Goal: Task Accomplishment & Management: Complete application form

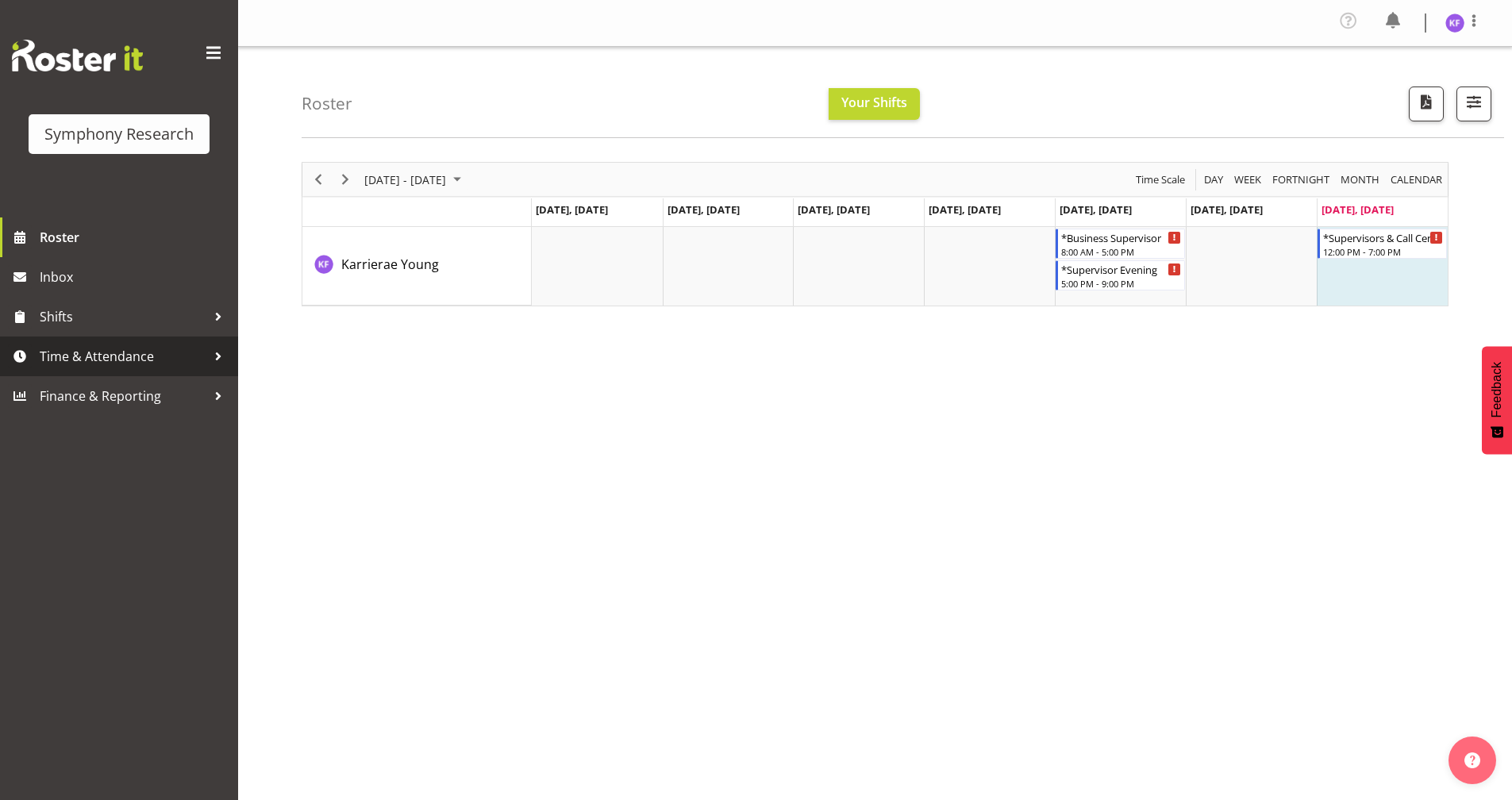
click at [125, 349] on span "Time & Attendance" at bounding box center [122, 356] width 167 height 24
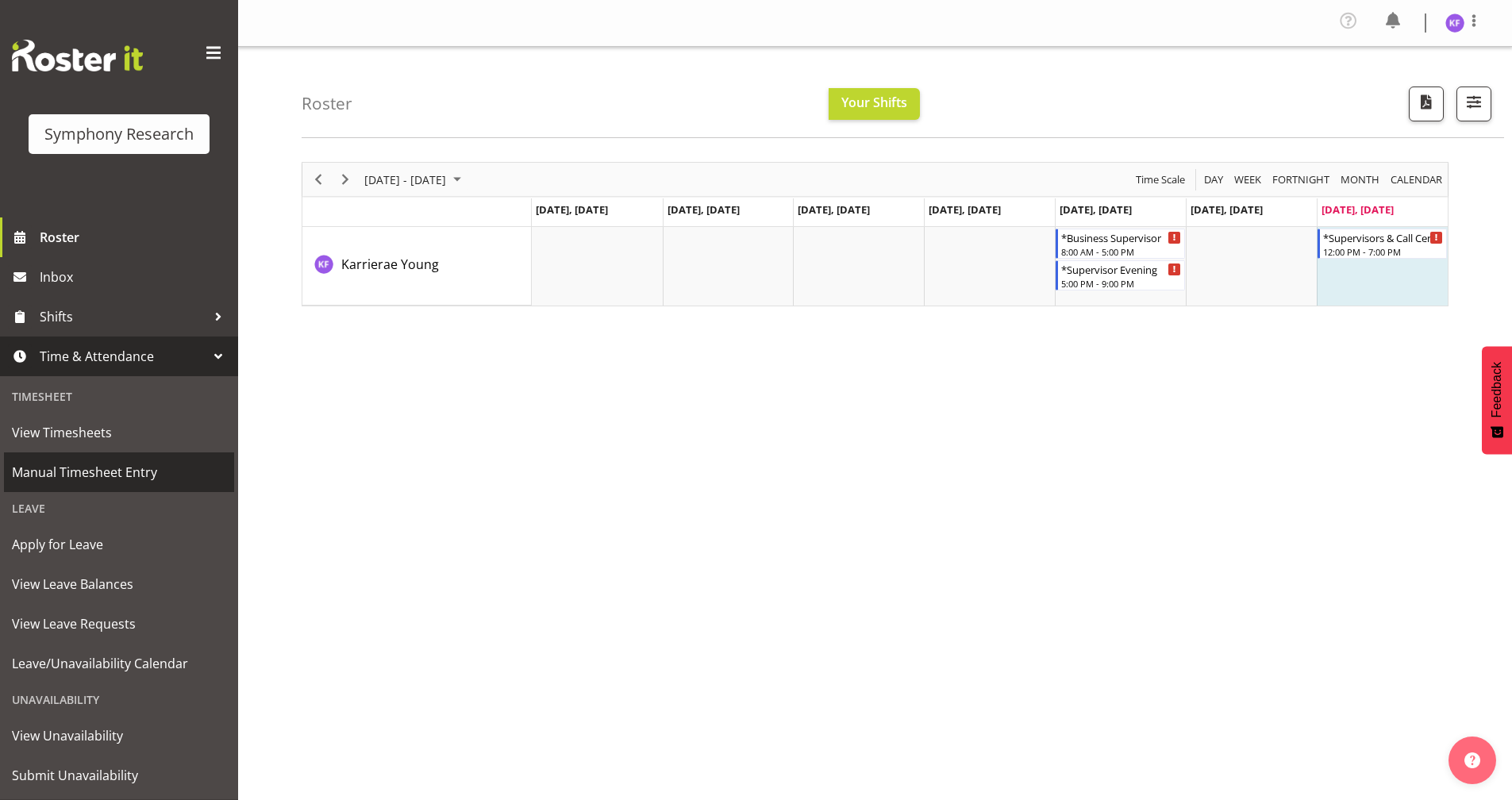
click at [136, 466] on span "Manual Timesheet Entry" at bounding box center [118, 473] width 214 height 24
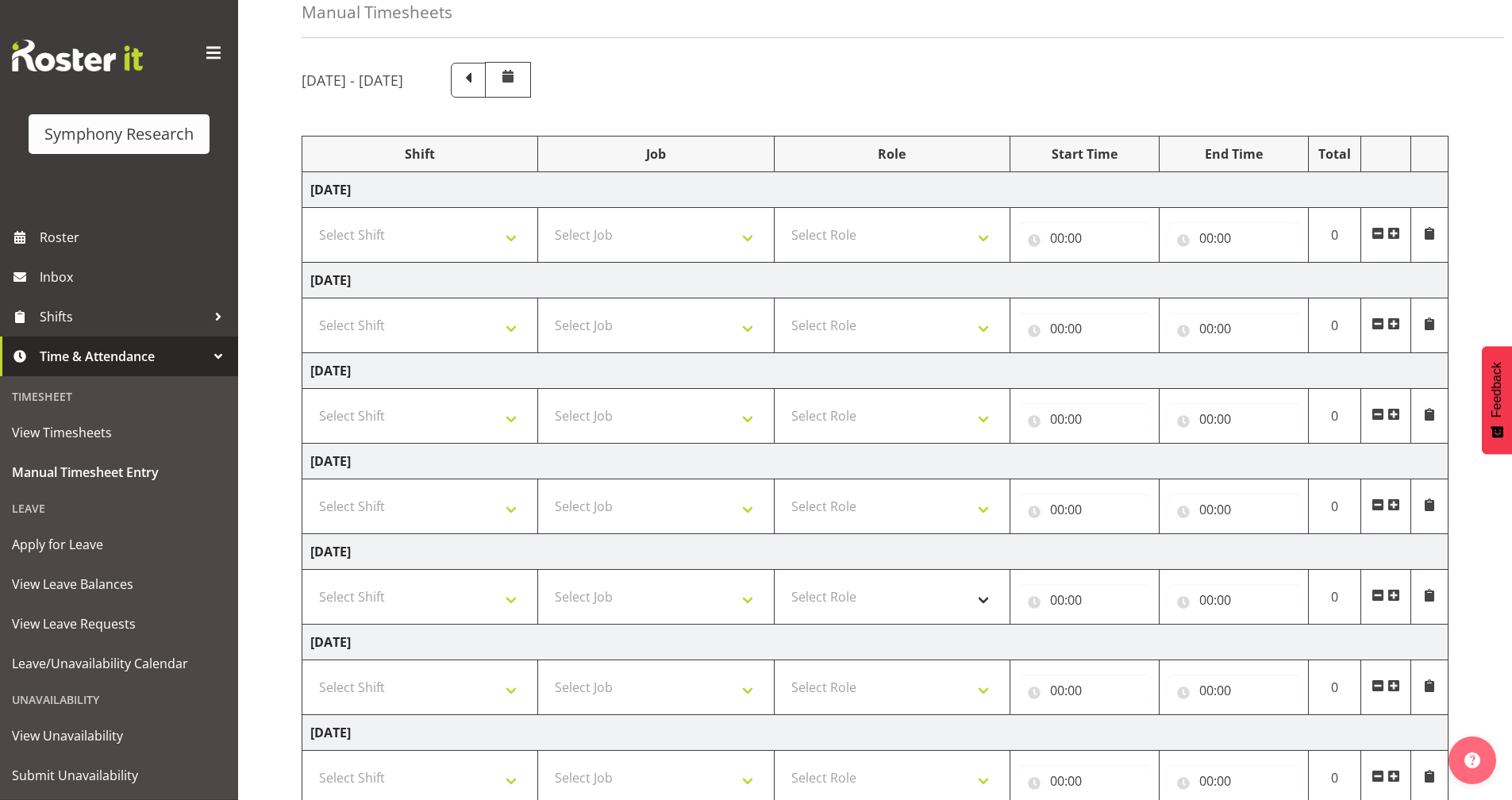
scroll to position [189, 0]
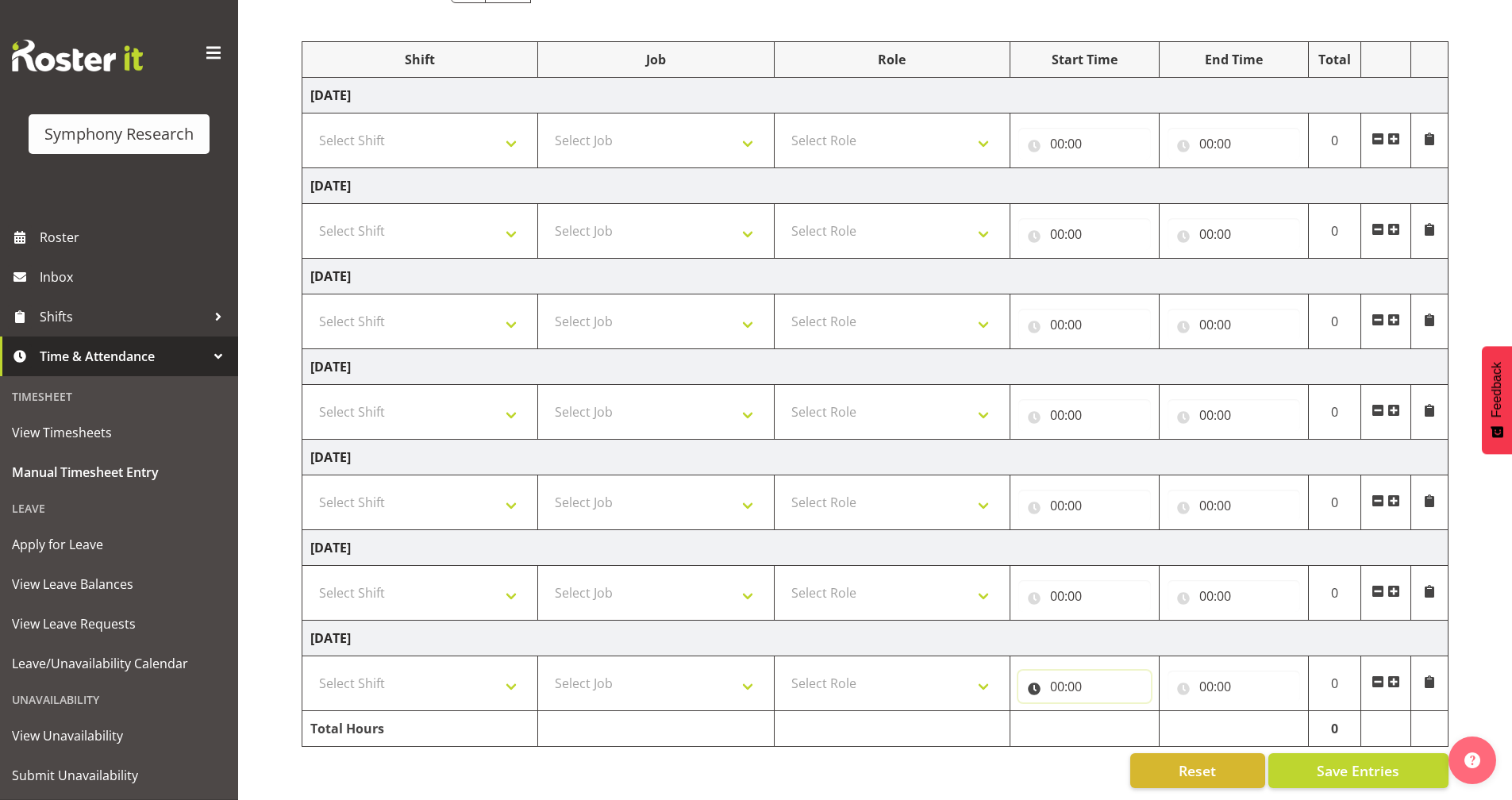
click at [1032, 678] on input "00:00" at bounding box center [1084, 687] width 132 height 32
click at [1130, 721] on select "00 01 02 03 04 05 06 07 08 09 10 11 12 13 14 15 16 17 18 19 20 21 22 23" at bounding box center [1126, 728] width 36 height 32
select select "12"
type input "12:00"
drag, startPoint x: 1180, startPoint y: 684, endPoint x: 1205, endPoint y: 691, distance: 26.0
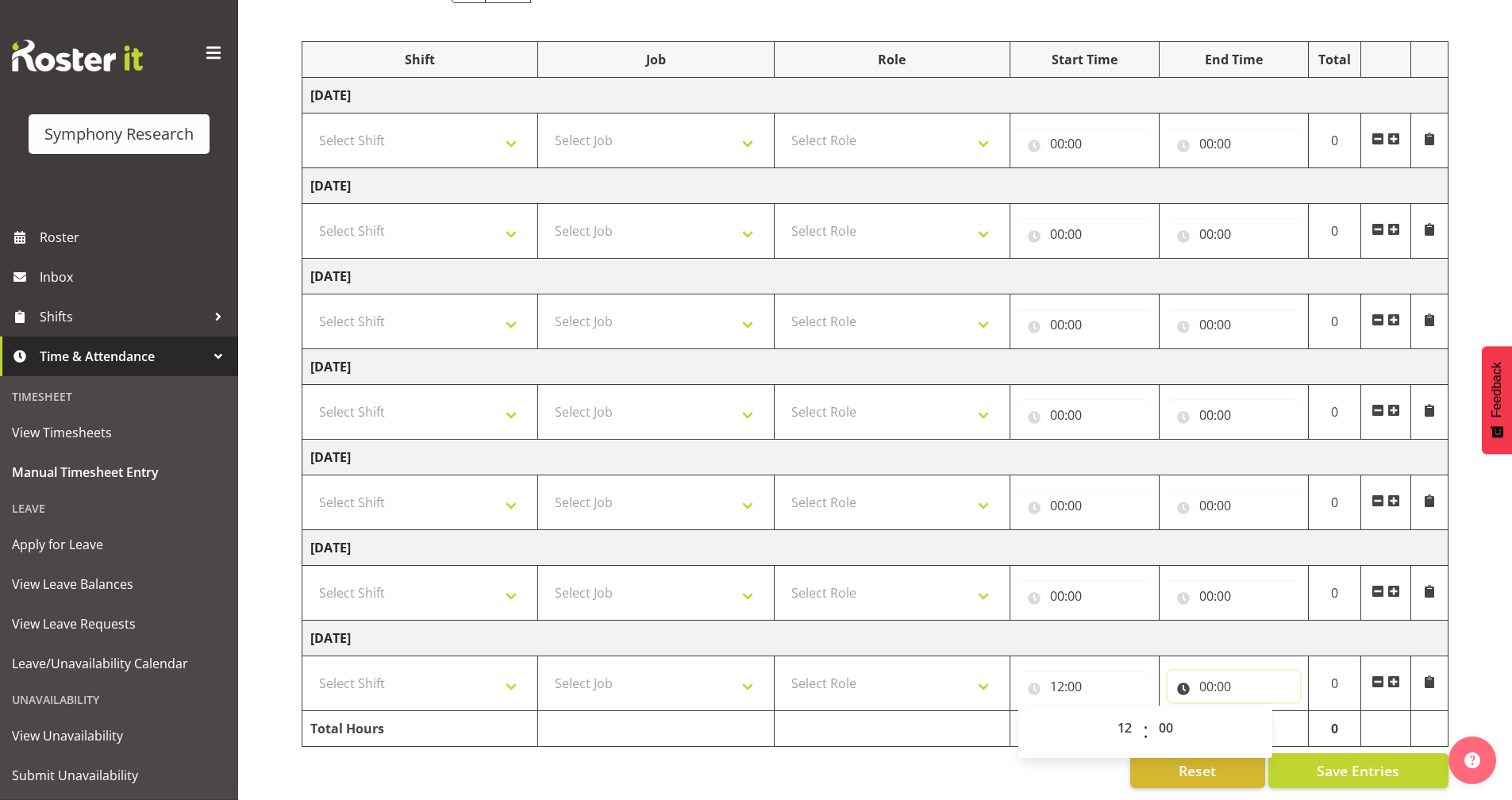
click at [1180, 684] on input "00:00" at bounding box center [1233, 687] width 132 height 32
click at [1279, 716] on select "00 01 02 03 04 05 06 07 08 09 10 11 12 13 14 15 16 17 18 19 20 21 22 23" at bounding box center [1275, 728] width 36 height 32
select select "16"
type input "16:00"
click at [1022, 753] on div "Reset Save Entries" at bounding box center [875, 769] width 1147 height 35
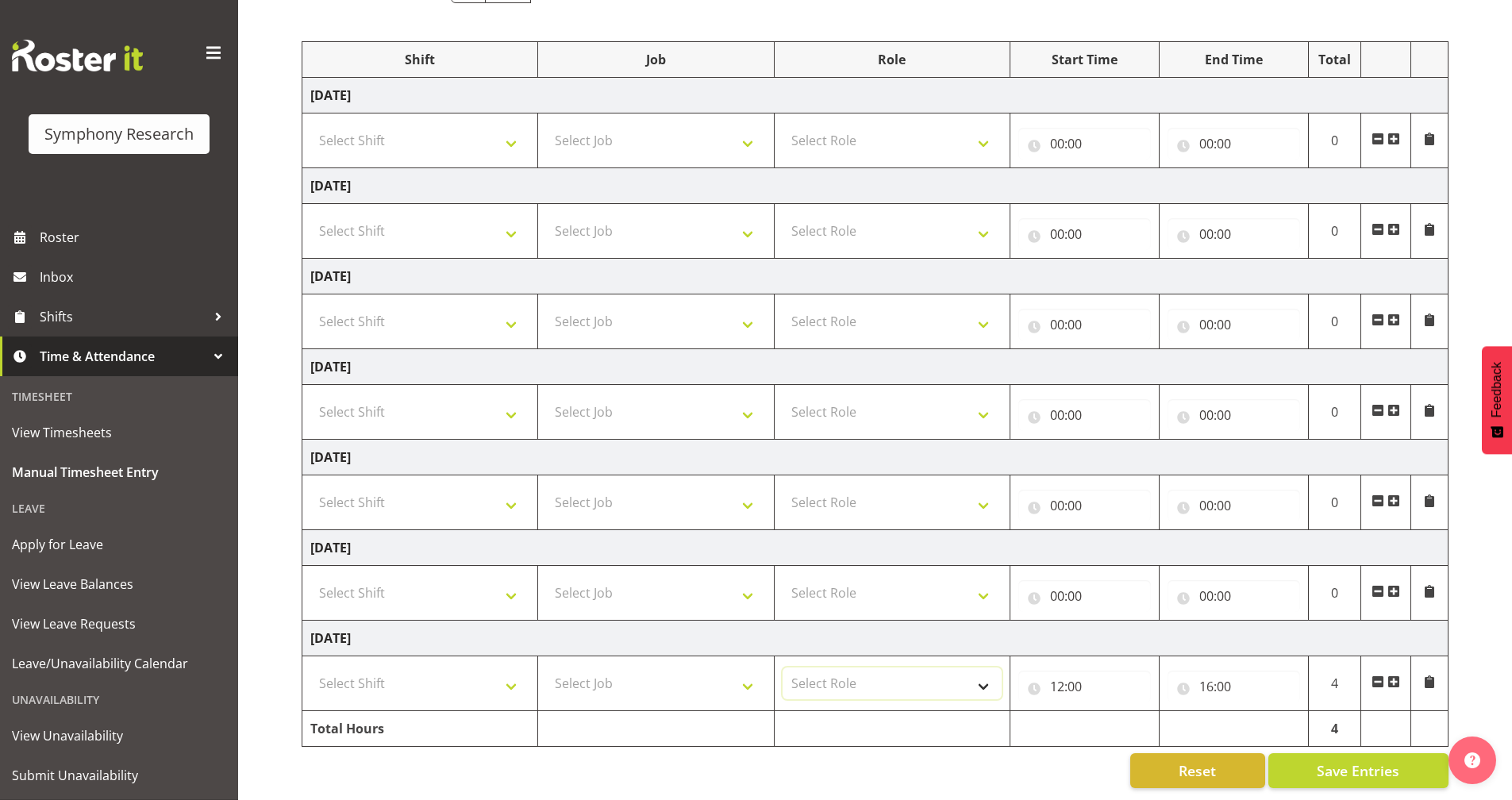
click at [892, 677] on select "Select Role Briefing Interviewing Validator Supervisor" at bounding box center [892, 684] width 219 height 32
click at [782, 668] on select "Select Role Briefing Interviewing Validator Supervisor" at bounding box center [892, 684] width 219 height 32
click at [639, 680] on select "Select Job 550060 IF Admin 553492 World Poll Aus Wave 2 Main 2025 553493 World …" at bounding box center [655, 684] width 219 height 32
drag, startPoint x: 851, startPoint y: 681, endPoint x: 881, endPoint y: 689, distance: 31.0
click at [851, 681] on select "Briefing Interviewing Validator Supervisor" at bounding box center [892, 684] width 219 height 32
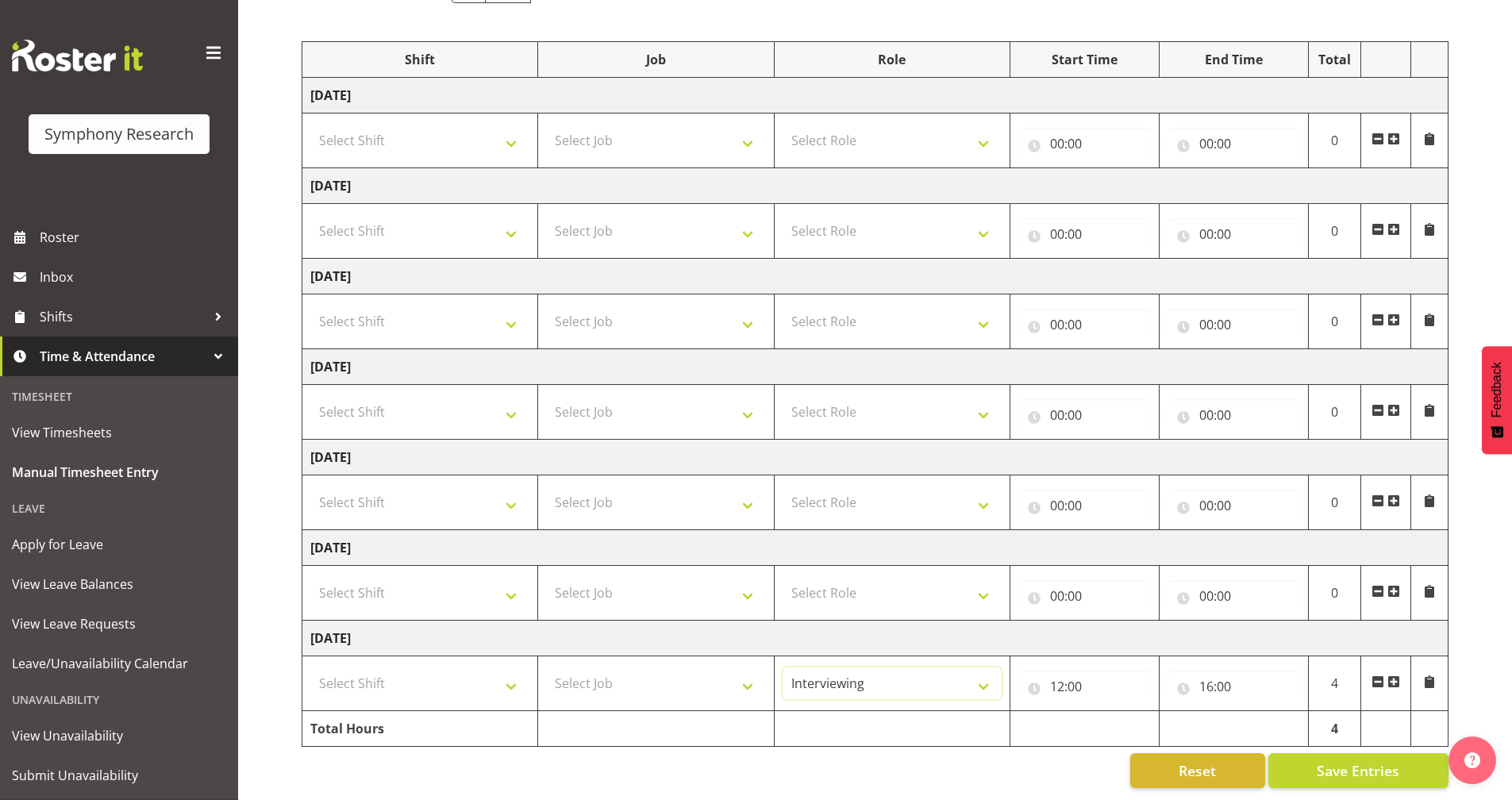
select select "358"
click at [782, 668] on select "Briefing Interviewing Validator Supervisor" at bounding box center [892, 684] width 219 height 32
click at [663, 672] on select "Select Job 550060 IF Admin 553492 World Poll Aus Wave 2 Main 2025 553493 World …" at bounding box center [655, 684] width 219 height 32
select select "10527"
click at [545, 668] on select "Select Job 550060 IF Admin 553492 World Poll Aus Wave 2 Main 2025 553493 World …" at bounding box center [655, 684] width 219 height 32
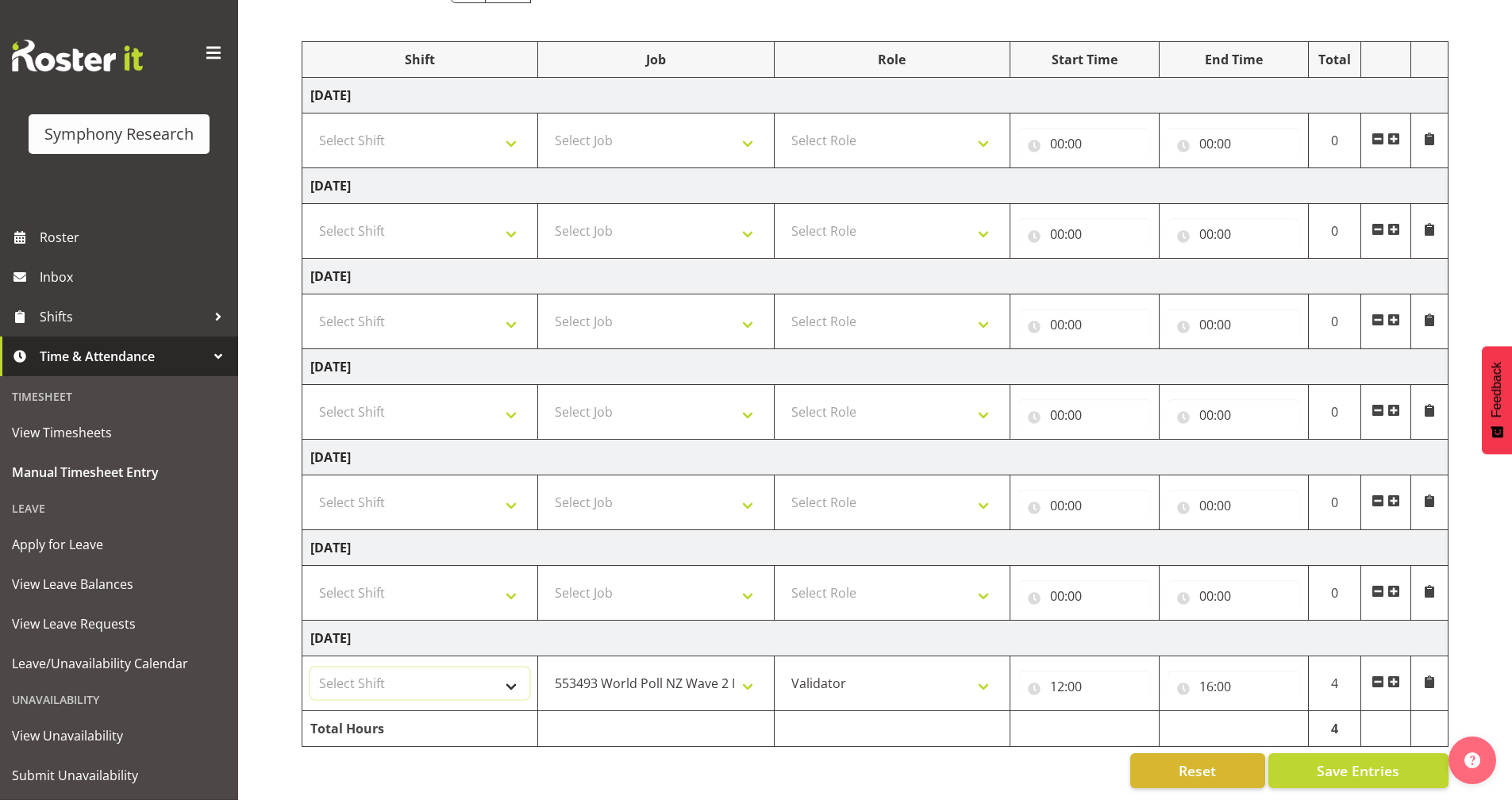
click at [422, 668] on select "Select Shift !!Weekend Residential (Roster IT Shift Label) *Business 9/10am ~ 4…" at bounding box center [420, 684] width 219 height 32
select select "41319"
click at [311, 668] on select "Select Shift !!Weekend Residential (Roster IT Shift Label) *Business 9/10am ~ 4…" at bounding box center [420, 684] width 219 height 32
click at [616, 711] on td at bounding box center [655, 729] width 236 height 36
click at [1382, 761] on span "Save Entries" at bounding box center [1358, 770] width 83 height 21
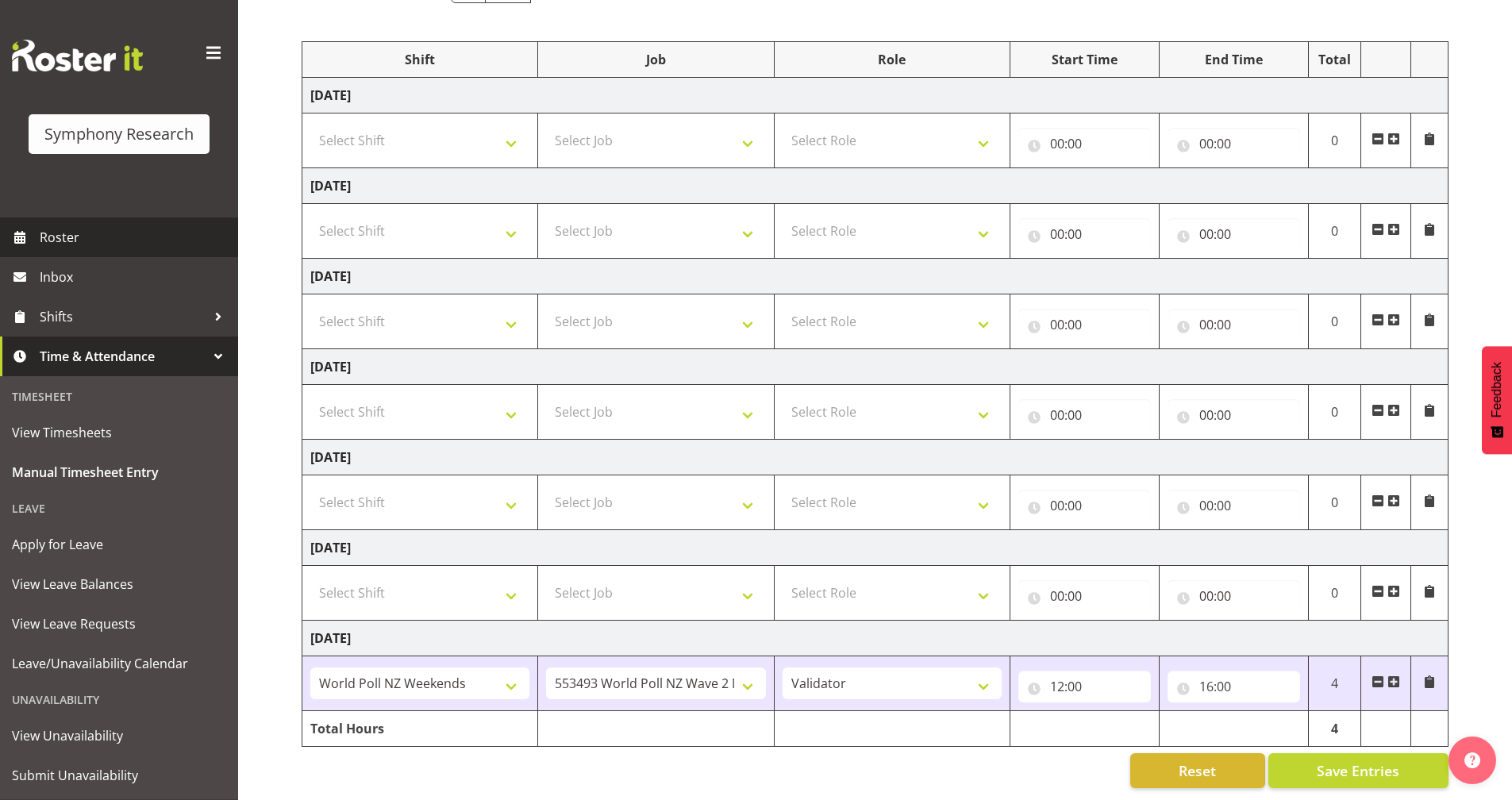
click at [81, 244] on span "Roster" at bounding box center [134, 237] width 190 height 24
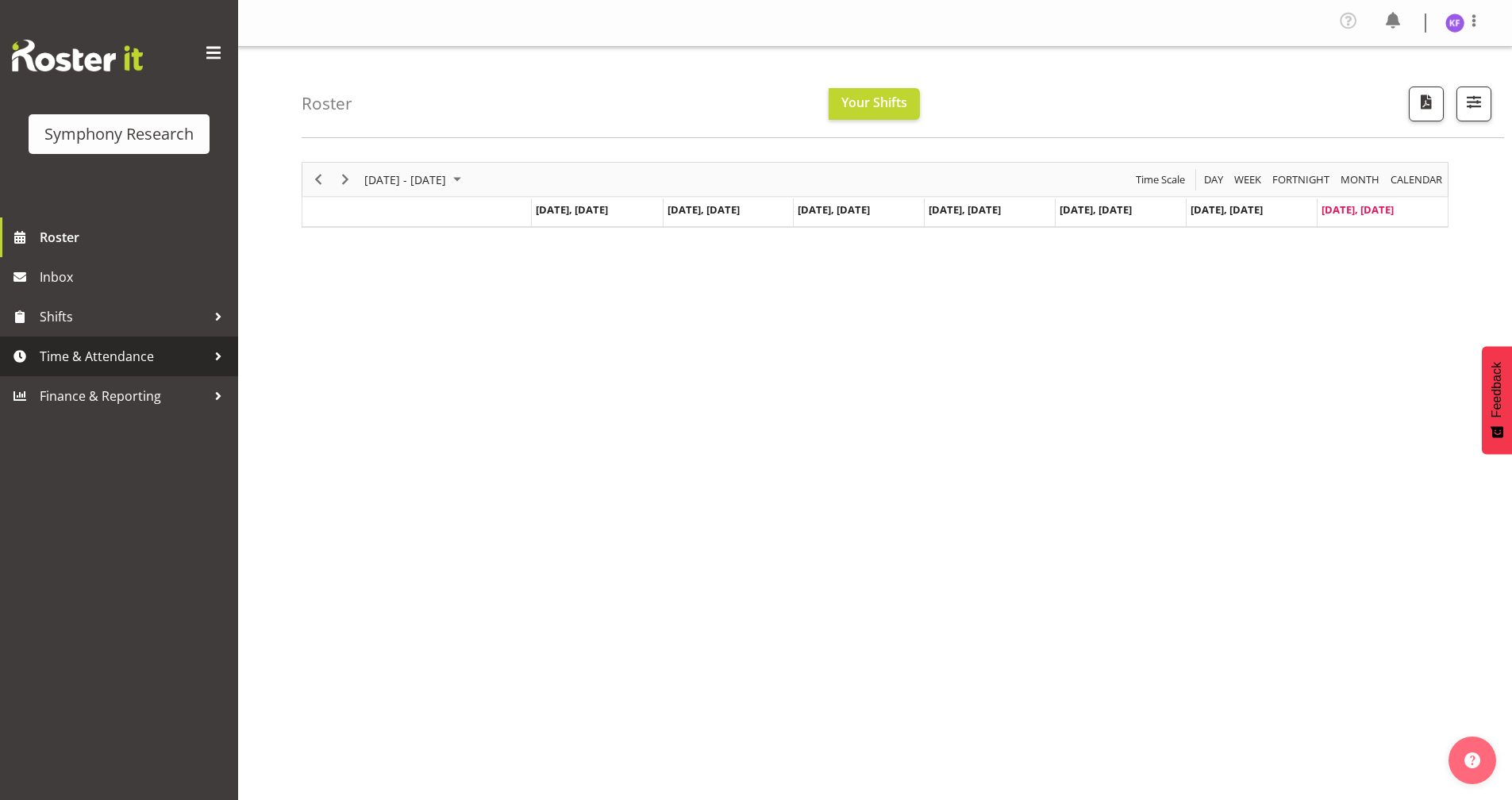
click at [145, 353] on span "Time & Attendance" at bounding box center [122, 356] width 167 height 24
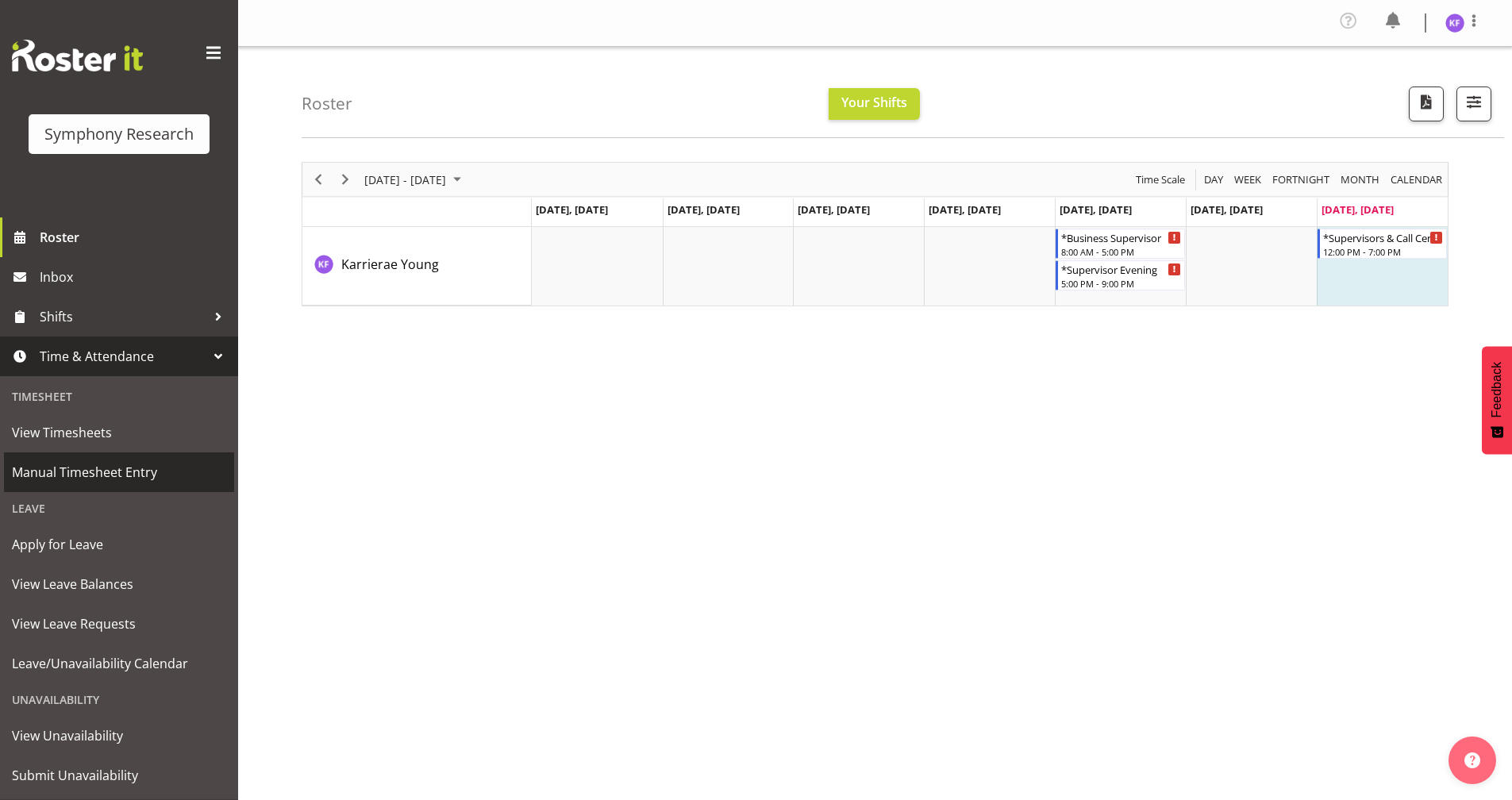
click at [143, 469] on span "Manual Timesheet Entry" at bounding box center [118, 473] width 214 height 24
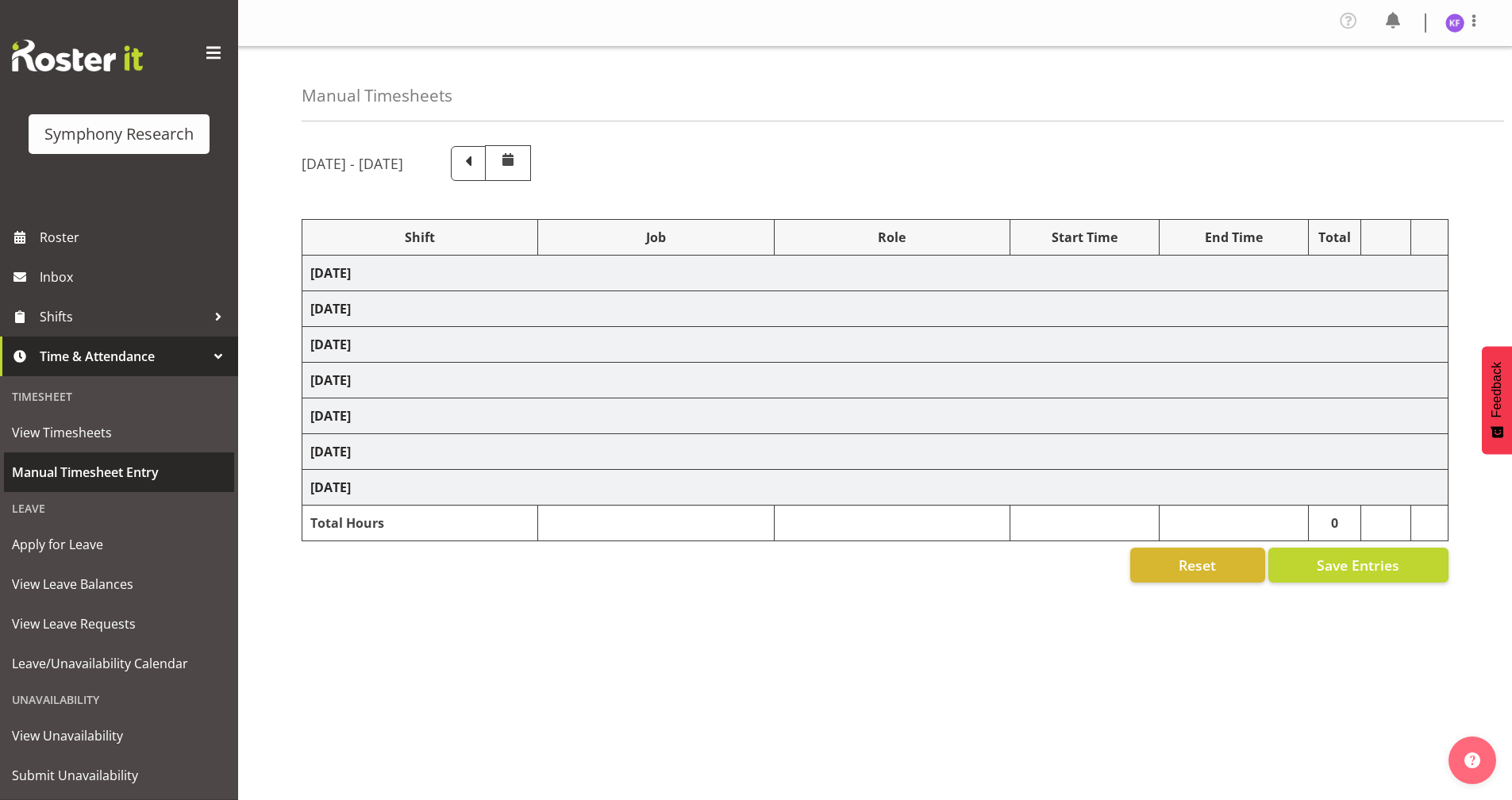
select select "41319"
select select "10527"
select select "358"
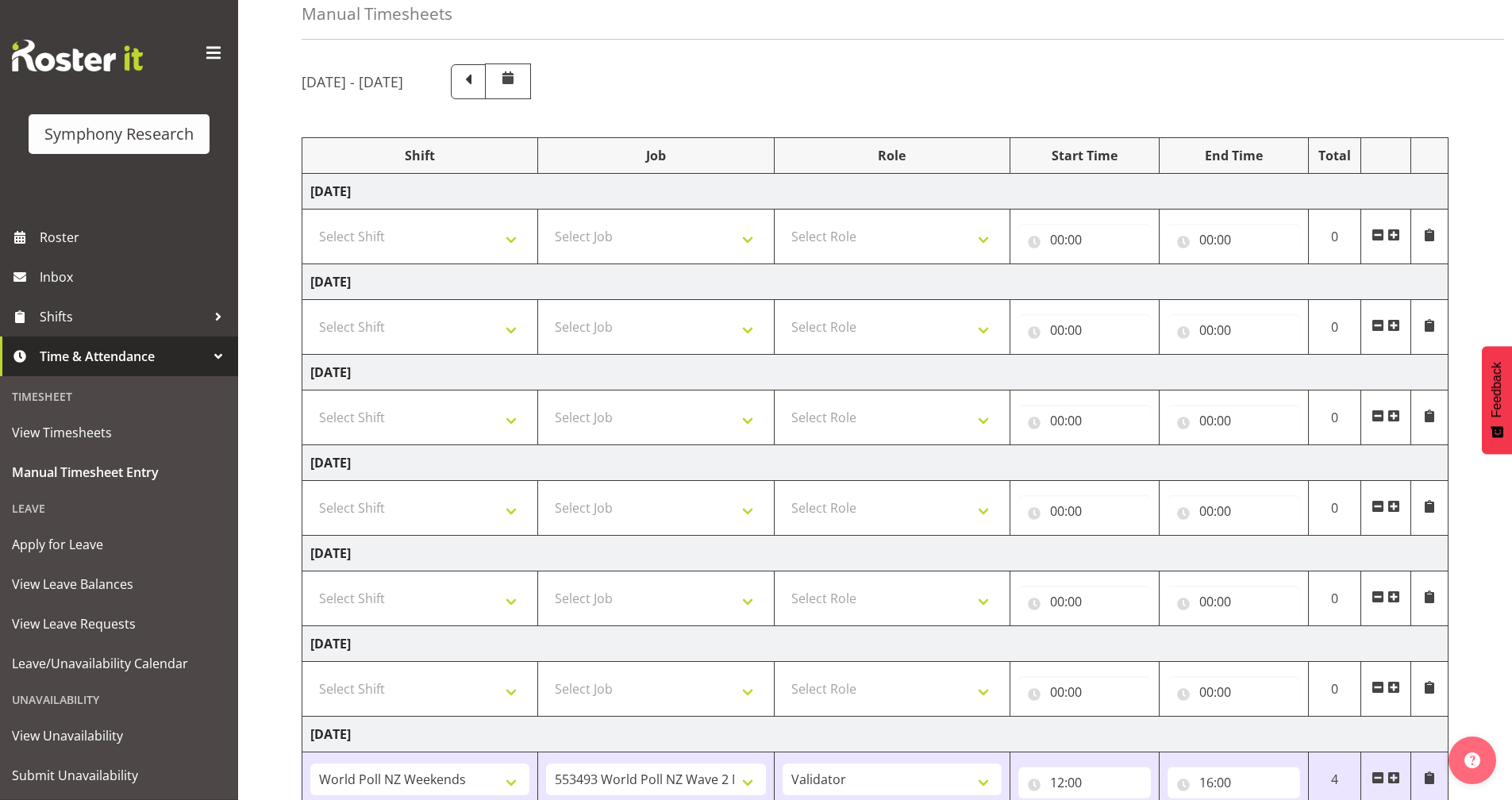
scroll to position [159, 0]
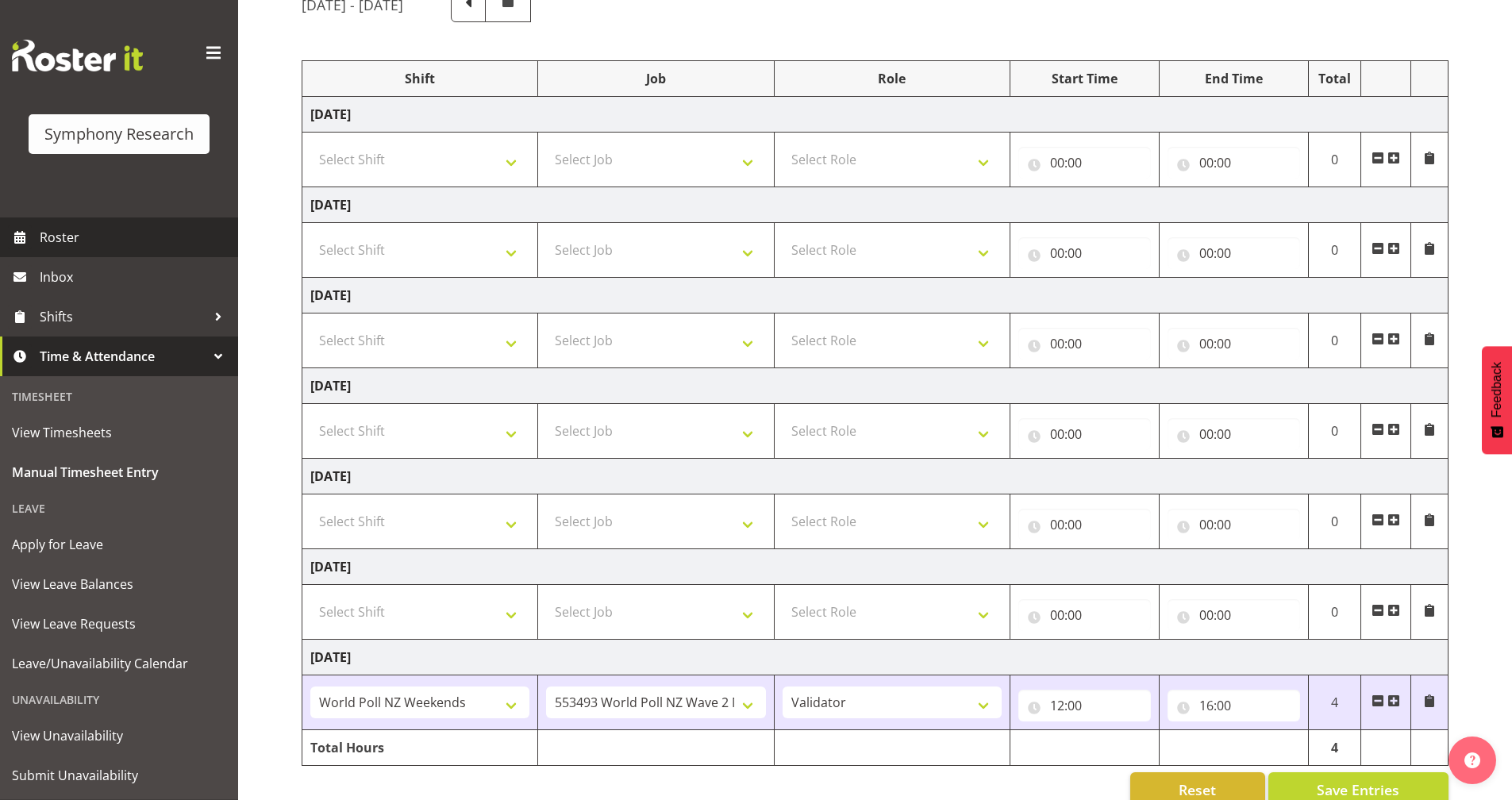
click at [82, 233] on span "Roster" at bounding box center [134, 237] width 190 height 24
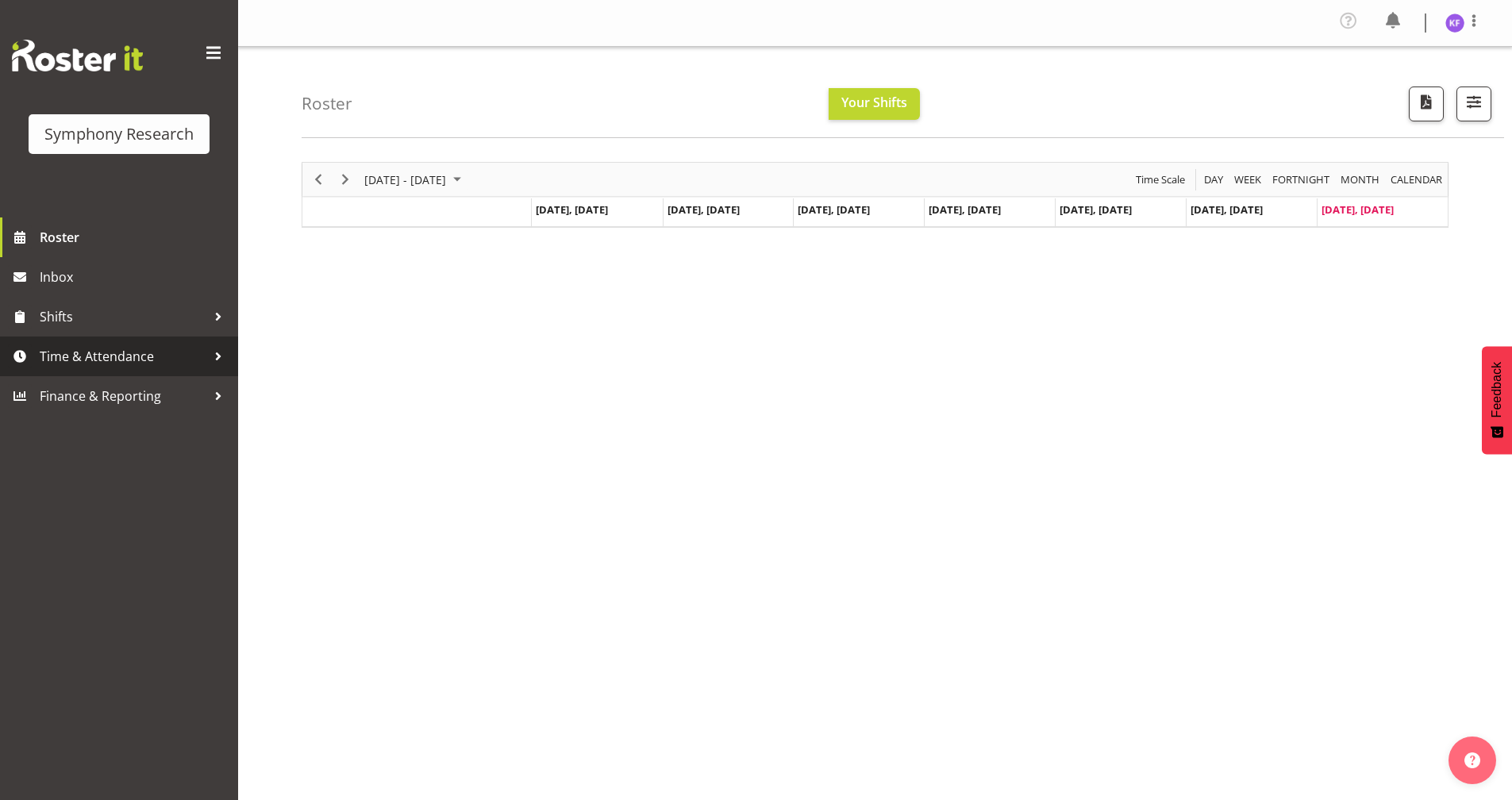
click at [132, 359] on span "Time & Attendance" at bounding box center [122, 356] width 167 height 24
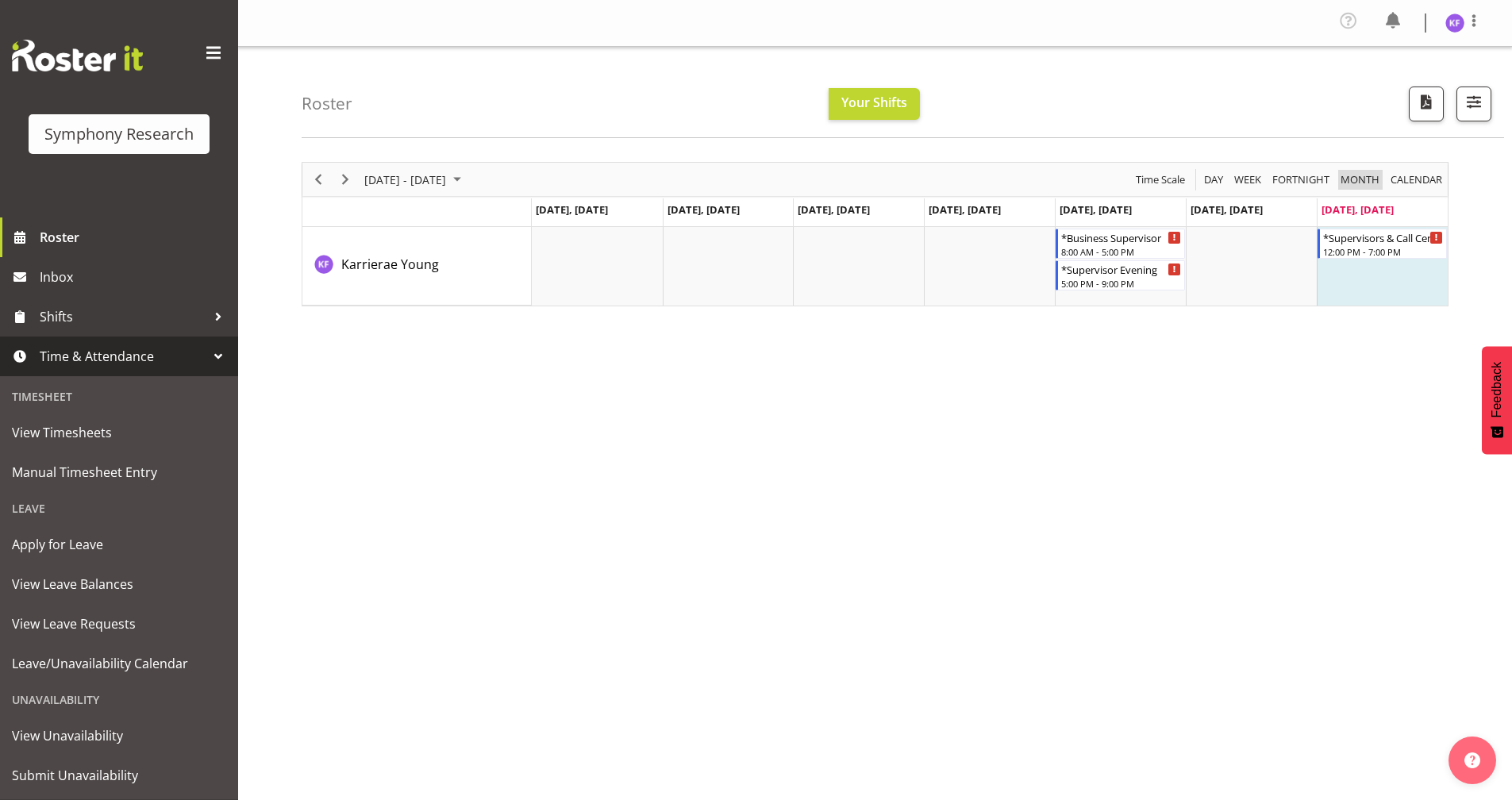
click at [1374, 181] on span "Month" at bounding box center [1359, 180] width 42 height 20
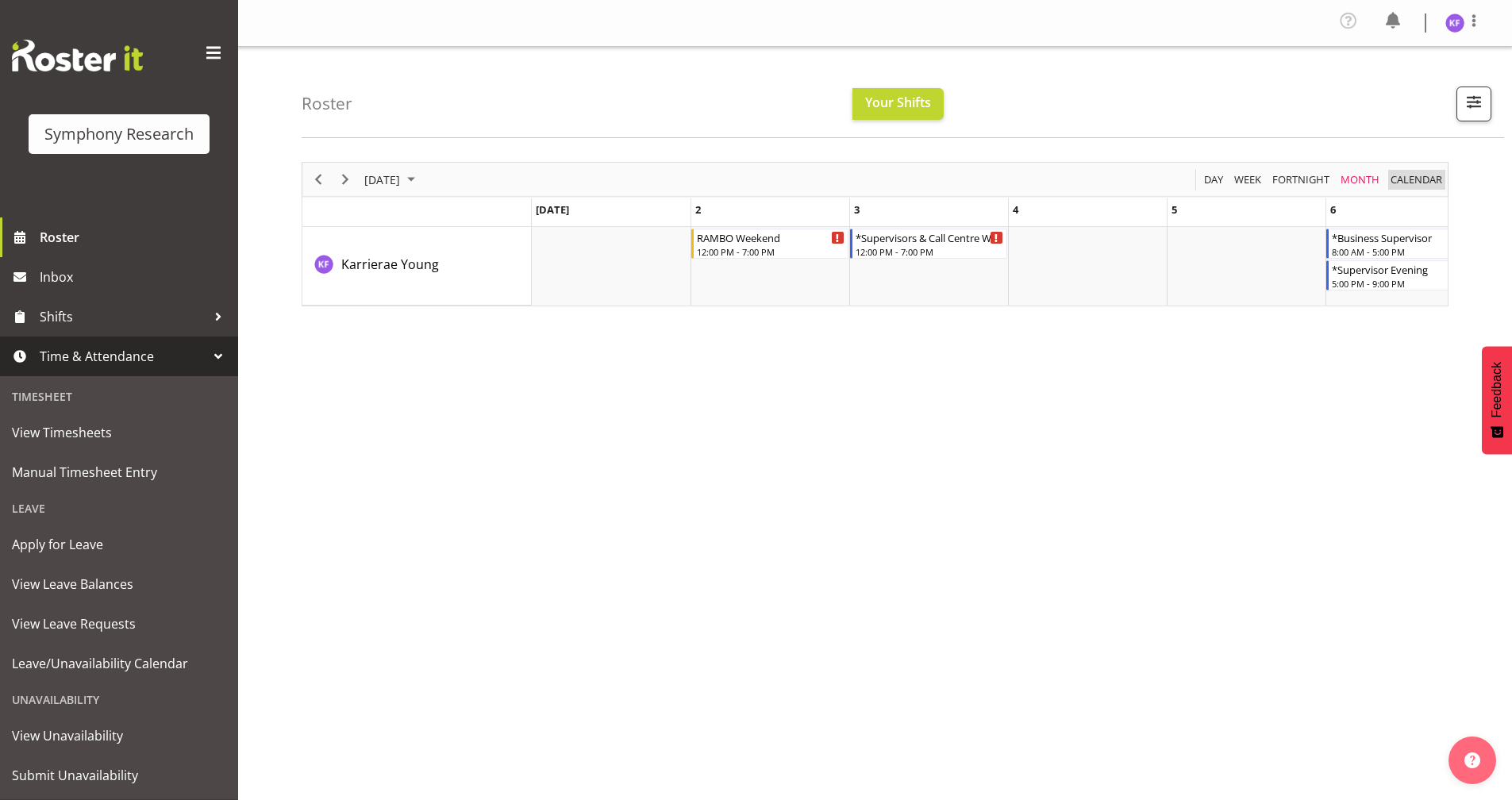
click at [1421, 182] on span "calendar" at bounding box center [1416, 180] width 55 height 20
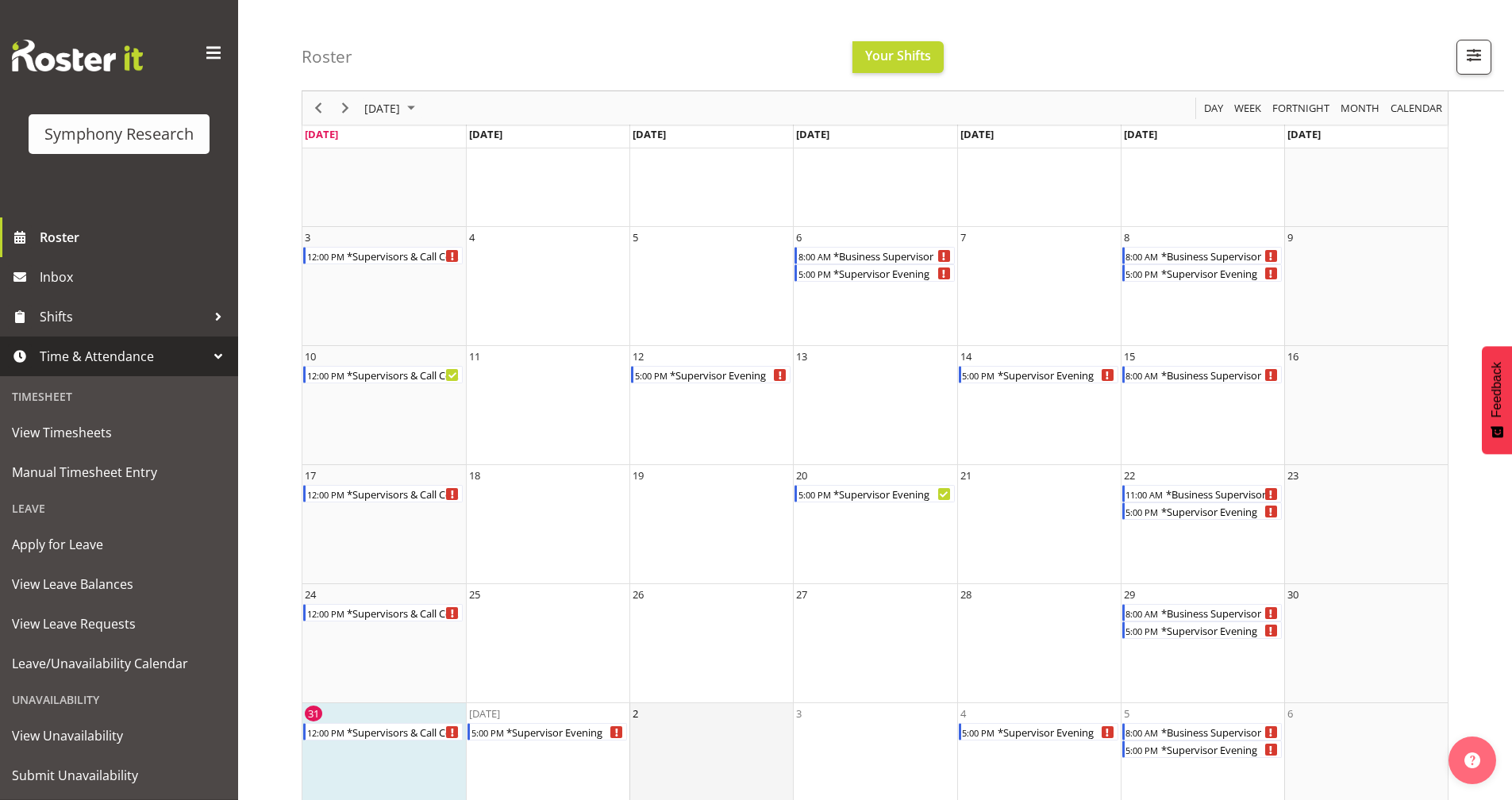
scroll to position [149, 0]
